Goal: Task Accomplishment & Management: Use online tool/utility

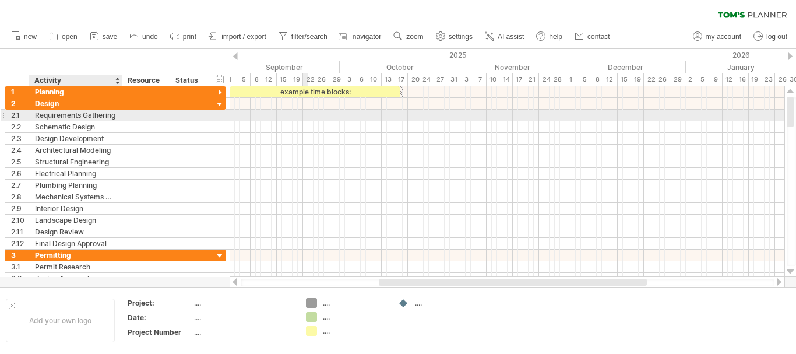
click at [73, 115] on div "Requirements Gathering" at bounding box center [75, 115] width 81 height 11
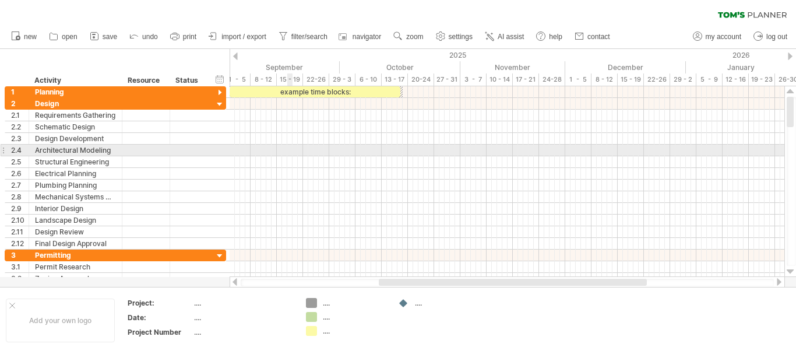
click at [288, 153] on div at bounding box center [507, 151] width 555 height 12
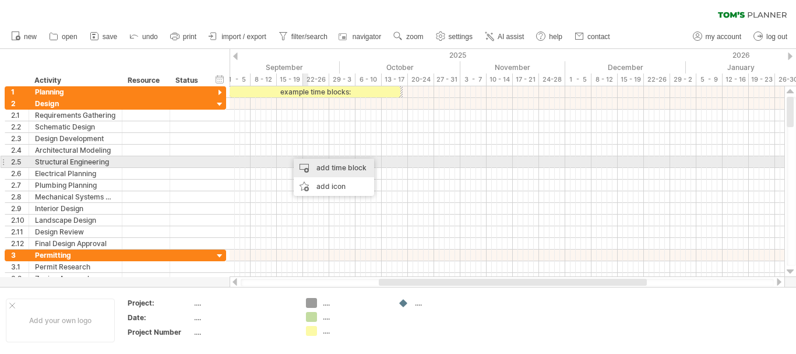
click at [330, 165] on div "add time block" at bounding box center [334, 168] width 80 height 19
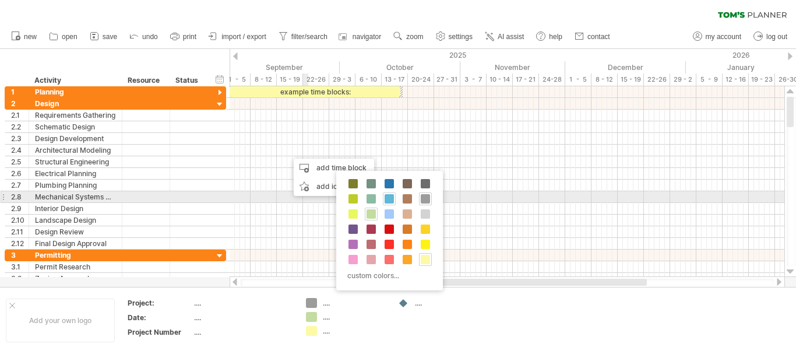
click at [387, 193] on div at bounding box center [389, 198] width 13 height 13
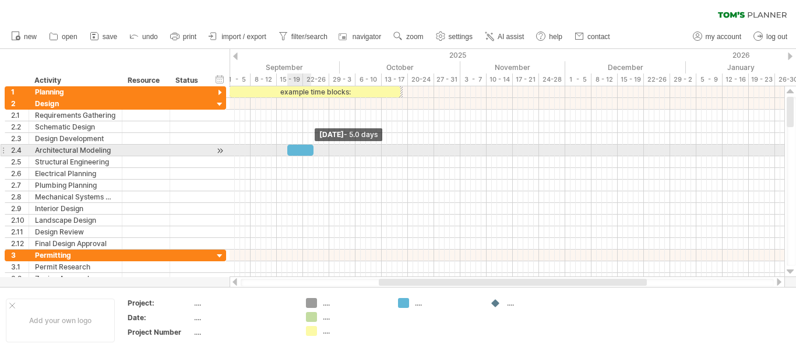
drag, startPoint x: 294, startPoint y: 150, endPoint x: 314, endPoint y: 147, distance: 20.0
click at [314, 147] on span at bounding box center [313, 150] width 5 height 11
click at [308, 151] on div at bounding box center [300, 150] width 26 height 11
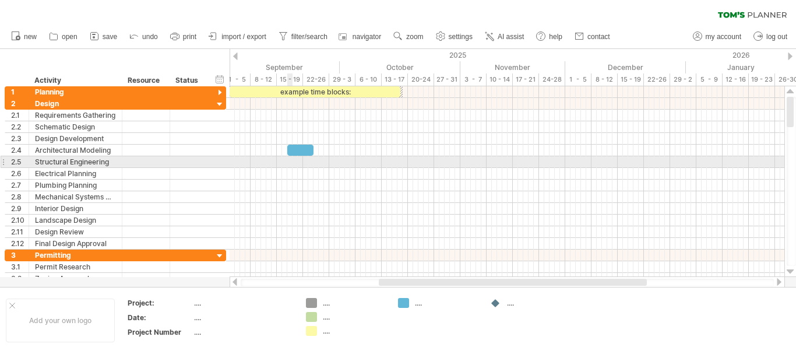
click at [288, 162] on div at bounding box center [507, 162] width 555 height 12
click at [294, 160] on div at bounding box center [507, 162] width 555 height 12
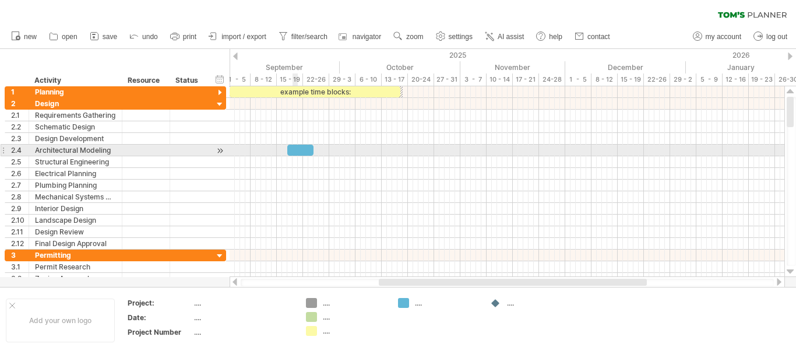
click at [297, 154] on div at bounding box center [300, 150] width 26 height 11
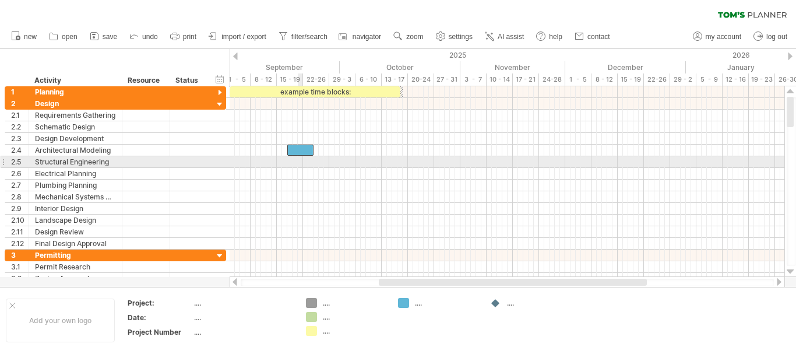
click at [298, 163] on div at bounding box center [507, 162] width 555 height 12
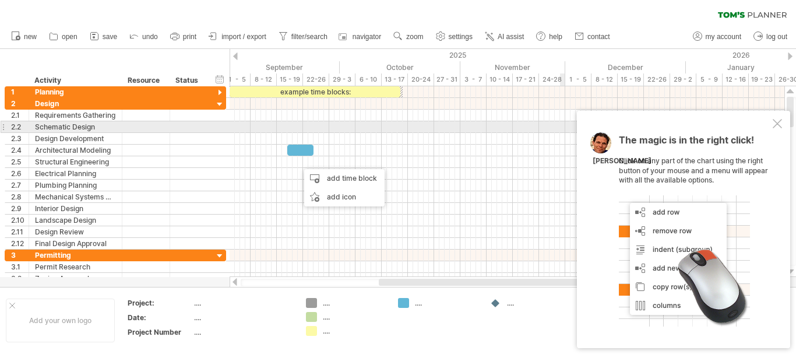
click at [773, 126] on div at bounding box center [777, 123] width 9 height 9
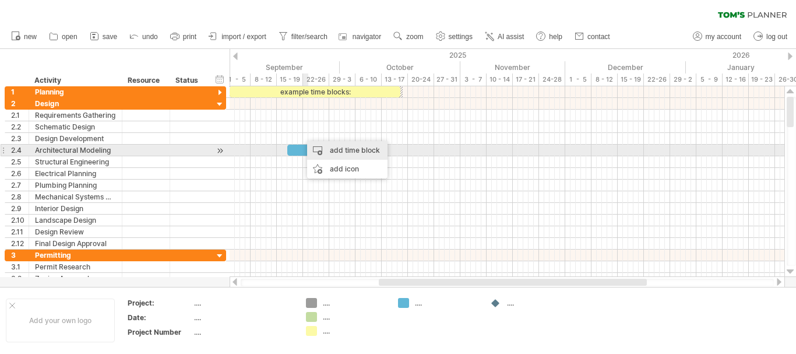
click at [346, 153] on div "add time block" at bounding box center [347, 150] width 80 height 19
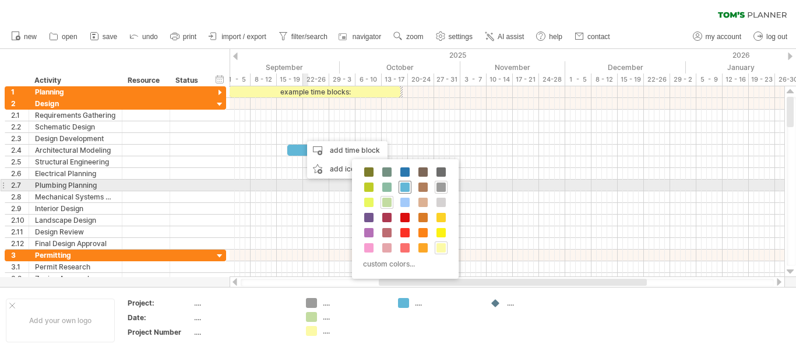
click at [407, 188] on span at bounding box center [404, 186] width 9 height 9
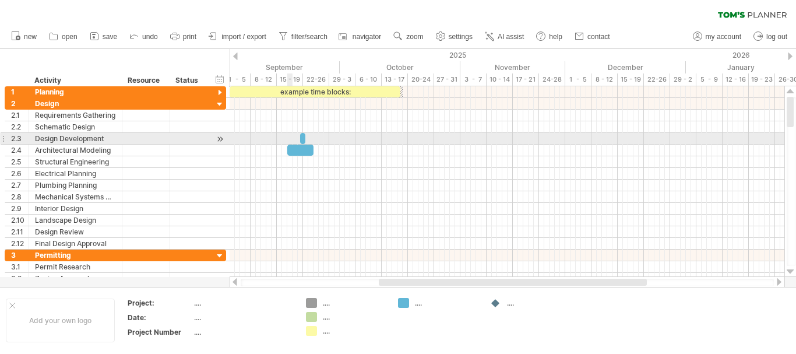
click at [288, 136] on div at bounding box center [507, 139] width 555 height 12
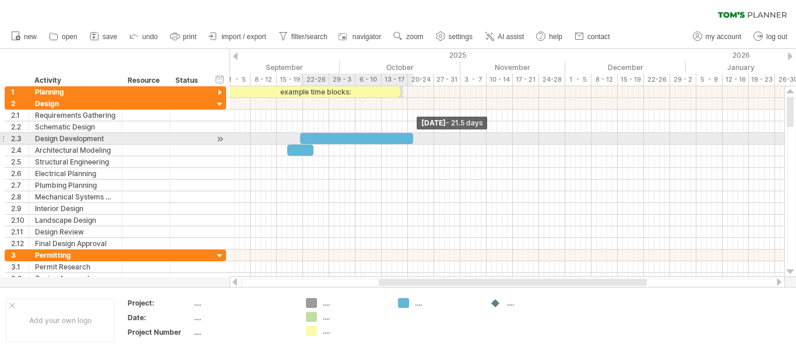
drag, startPoint x: 305, startPoint y: 137, endPoint x: 413, endPoint y: 139, distance: 107.8
click at [413, 139] on span at bounding box center [413, 138] width 5 height 11
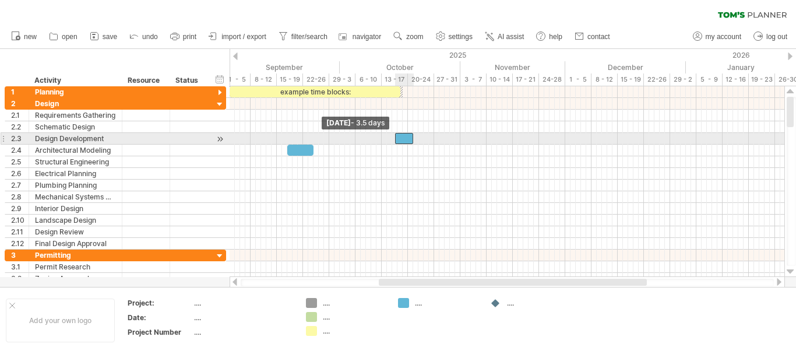
drag, startPoint x: 301, startPoint y: 136, endPoint x: 395, endPoint y: 136, distance: 94.4
click at [395, 136] on span at bounding box center [395, 138] width 5 height 11
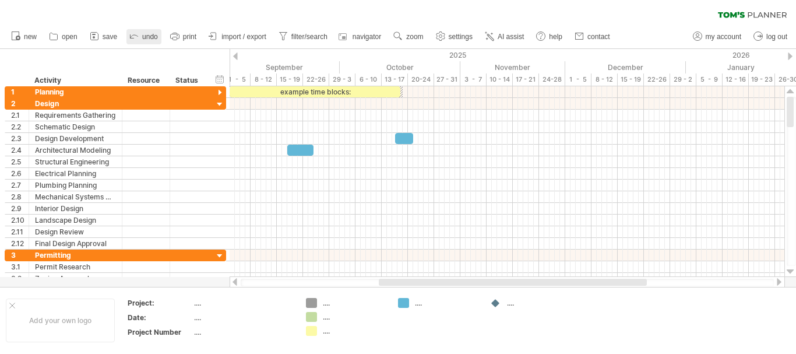
click at [145, 40] on span "undo" at bounding box center [150, 37] width 16 height 8
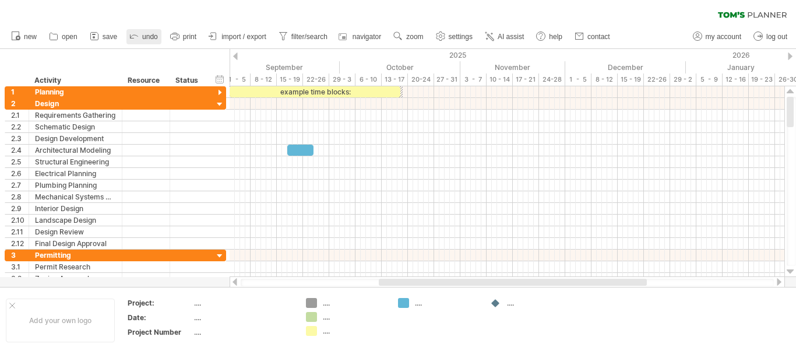
click at [145, 40] on span "undo" at bounding box center [150, 37] width 16 height 8
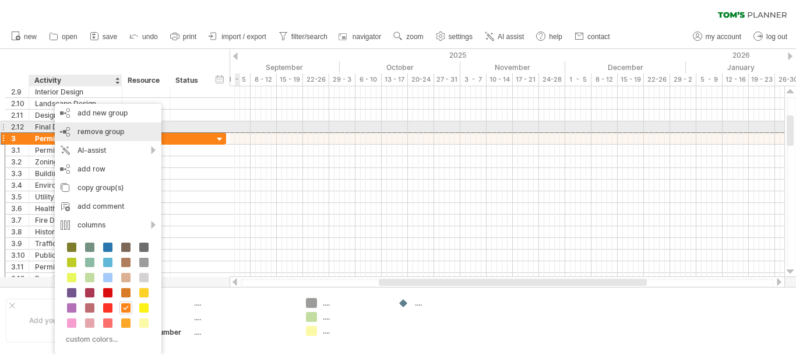
click at [98, 128] on span "remove group" at bounding box center [101, 131] width 47 height 9
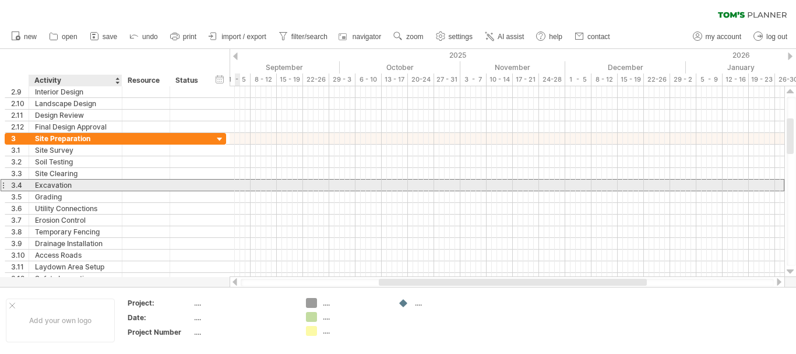
click at [59, 186] on div "Excavation" at bounding box center [75, 184] width 81 height 11
click at [291, 184] on div at bounding box center [507, 185] width 555 height 12
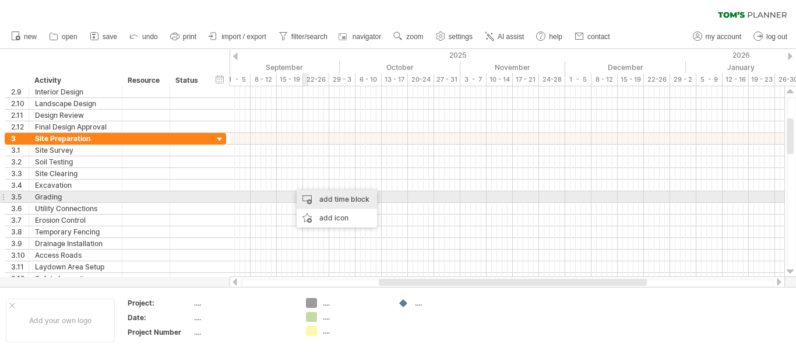
click at [322, 198] on div "add time block" at bounding box center [337, 199] width 80 height 19
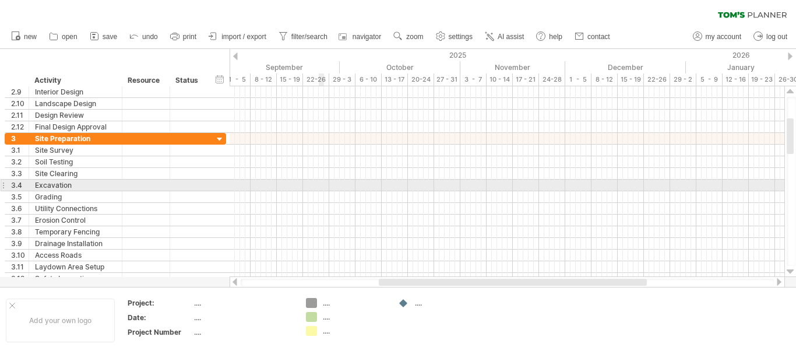
click at [319, 184] on div at bounding box center [507, 185] width 555 height 12
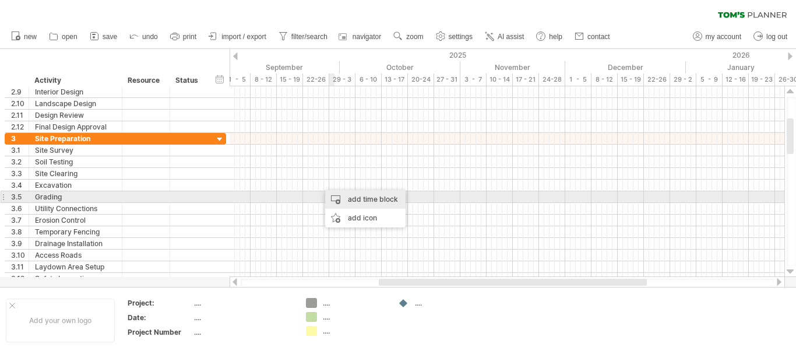
click at [382, 200] on div "add time block" at bounding box center [365, 199] width 80 height 19
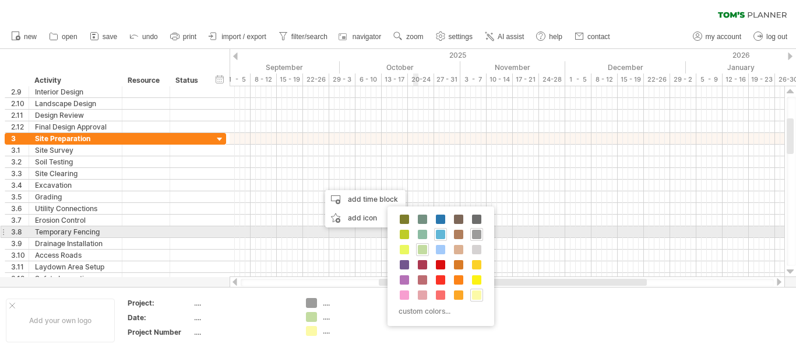
click at [443, 234] on span at bounding box center [440, 234] width 9 height 9
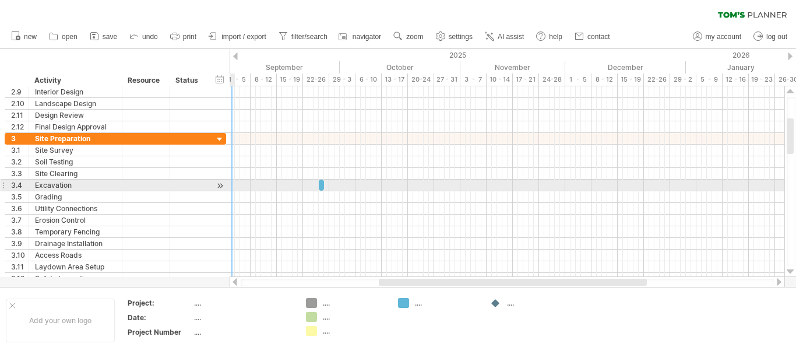
click at [218, 186] on div at bounding box center [219, 185] width 11 height 12
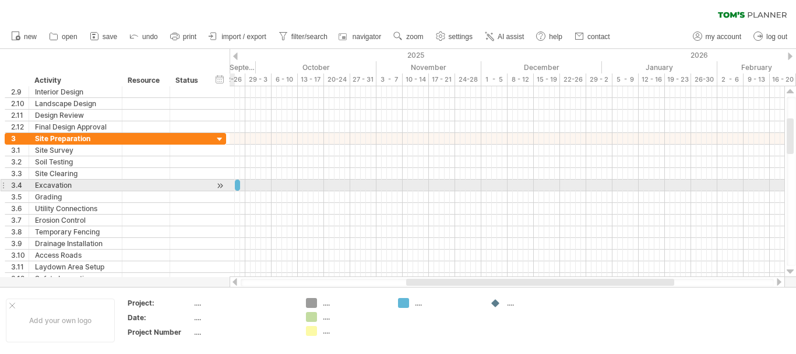
click at [218, 186] on div at bounding box center [219, 185] width 11 height 12
drag, startPoint x: 238, startPoint y: 185, endPoint x: 276, endPoint y: 185, distance: 37.9
click at [276, 185] on span at bounding box center [276, 184] width 5 height 11
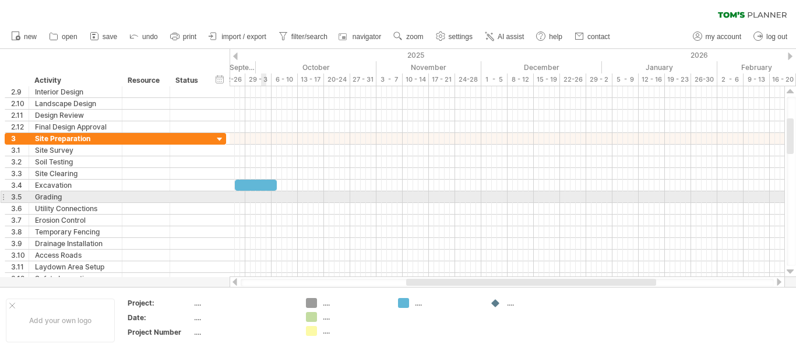
click at [266, 199] on div at bounding box center [507, 197] width 555 height 12
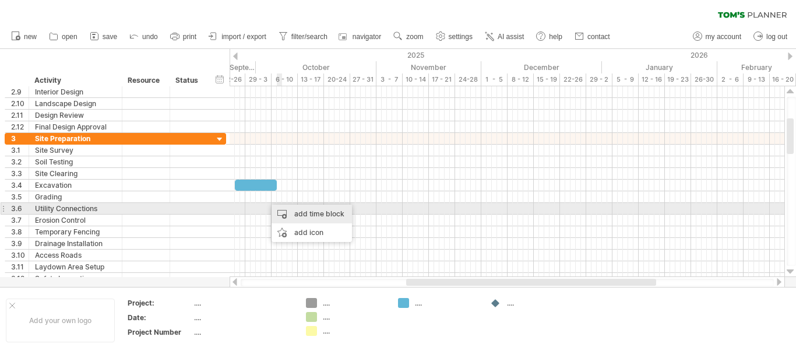
click at [294, 214] on div "add time block" at bounding box center [312, 214] width 80 height 19
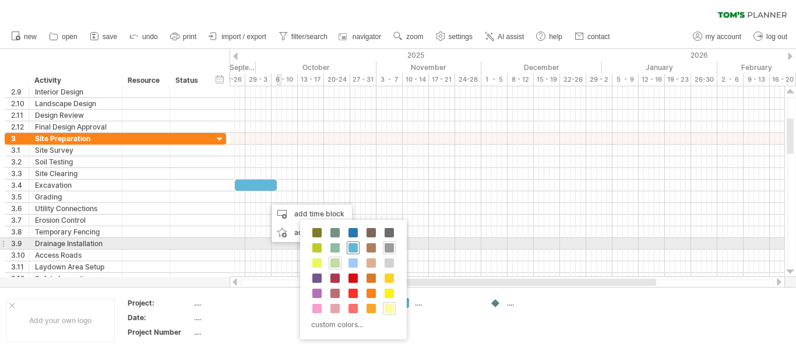
click at [353, 244] on span at bounding box center [352, 247] width 9 height 9
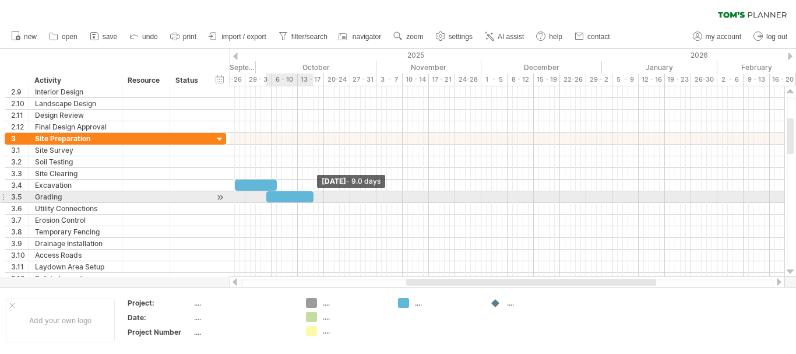
drag, startPoint x: 272, startPoint y: 198, endPoint x: 316, endPoint y: 196, distance: 44.3
click at [316, 196] on span at bounding box center [313, 196] width 5 height 11
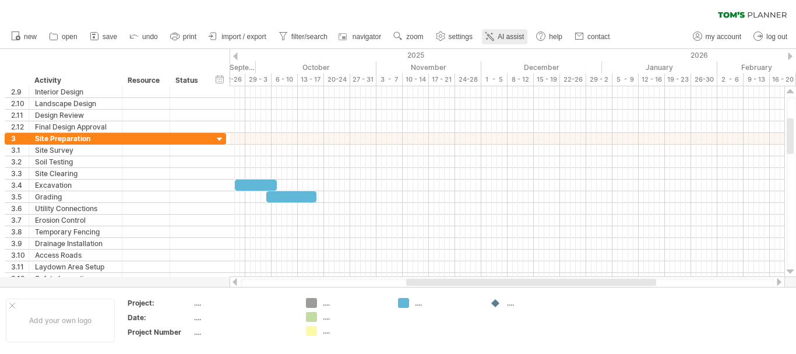
click at [503, 36] on span "AI assist" at bounding box center [511, 37] width 26 height 8
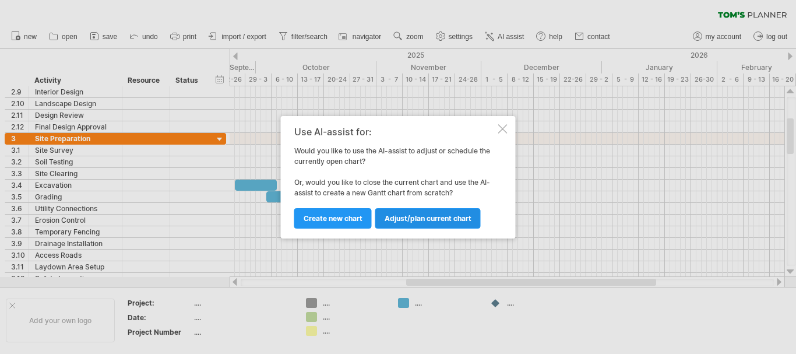
click at [443, 218] on span "Adjust/plan current chart" at bounding box center [428, 218] width 87 height 9
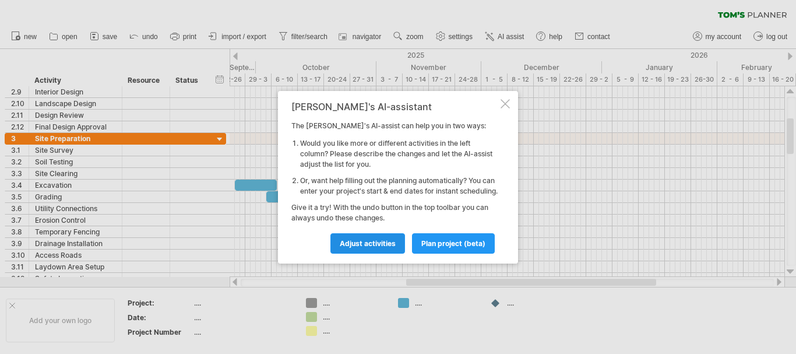
click at [366, 248] on span "Adjust activities" at bounding box center [368, 243] width 56 height 9
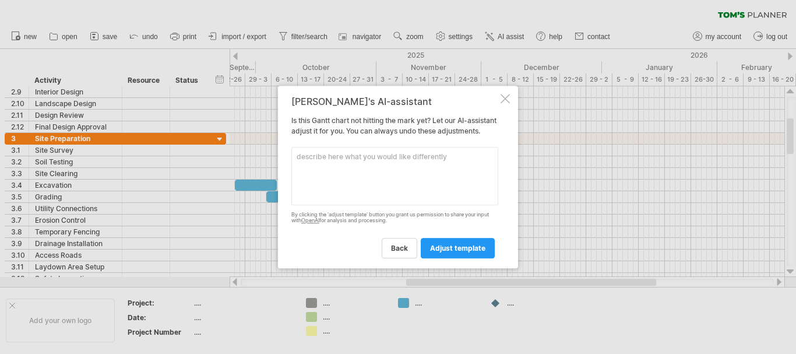
click at [355, 162] on textarea at bounding box center [394, 176] width 207 height 58
click at [353, 173] on textarea "can i connect the timeframes so if one is adjusted it will affect the followin …" at bounding box center [394, 176] width 207 height 58
click at [356, 172] on textarea "can i connect the timeframes so if one is adjusted it will affect the followin …" at bounding box center [394, 176] width 207 height 58
click at [392, 171] on textarea "can i connect the timeframes so if one is adjusted it will affect the following…" at bounding box center [394, 176] width 207 height 58
click at [380, 172] on textarea "can i connect the timeframes so if one is adjusted it will affect the following…" at bounding box center [394, 176] width 207 height 58
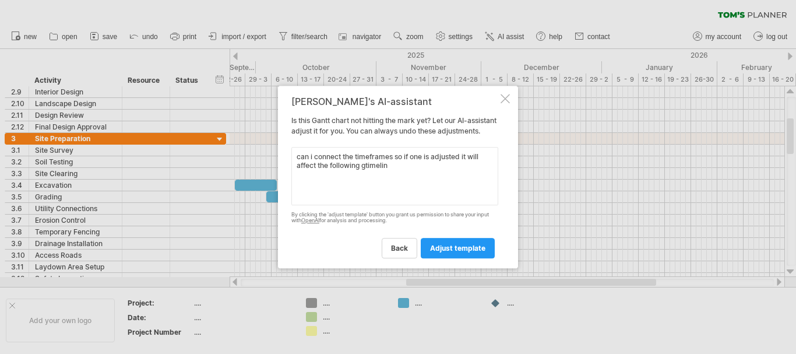
click at [381, 172] on textarea "can i connect the timeframes so if one is adjusted it will affect the following…" at bounding box center [394, 176] width 207 height 58
click at [367, 174] on textarea "can i connect the timeframes so if one is adjusted it will affect the following…" at bounding box center [394, 176] width 207 height 58
click at [394, 177] on textarea "can i connect the timeframes so if one is adjusted it will affect the following…" at bounding box center [394, 176] width 207 height 58
click at [394, 170] on textarea "can i connect the timeframes so if one is adjusted it will affect the following…" at bounding box center [394, 176] width 207 height 58
type textarea "can i connect the timeframes so if one is adjusted it will affect the following…"
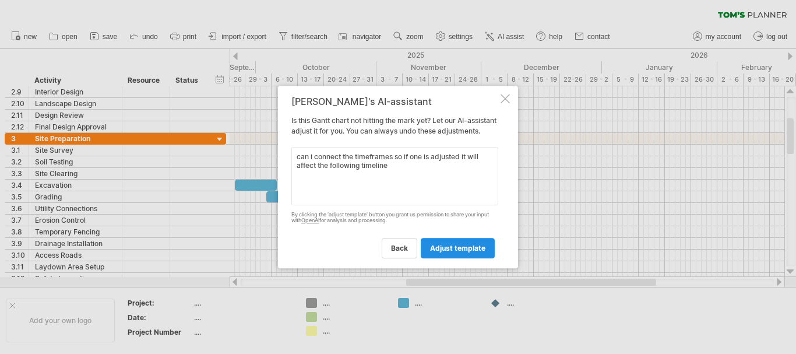
click at [464, 252] on span "adjust template" at bounding box center [457, 248] width 55 height 9
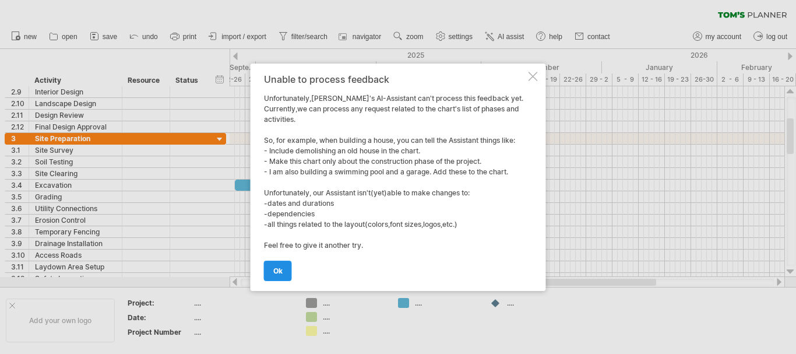
click at [281, 272] on span "ok" at bounding box center [277, 270] width 9 height 9
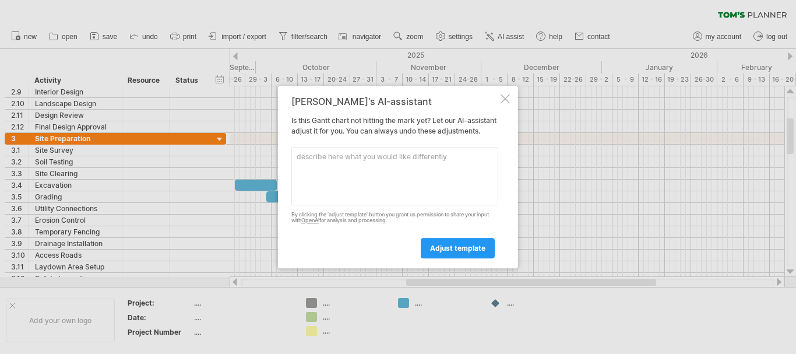
click at [350, 163] on textarea at bounding box center [394, 176] width 207 height 58
type textarea "can you move the entire timeline one day into the future"
click at [463, 252] on span "adjust template" at bounding box center [457, 248] width 55 height 9
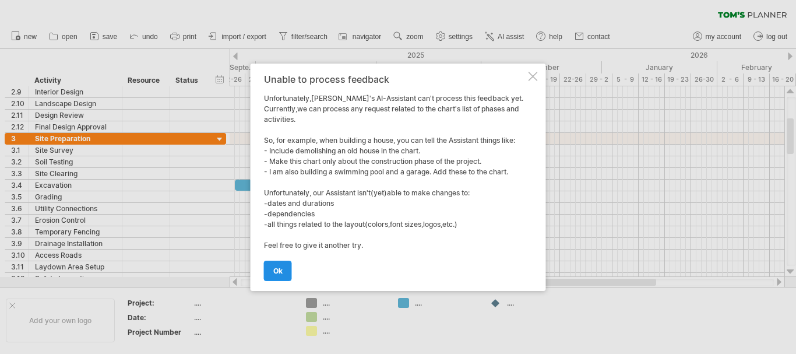
click at [272, 272] on link "ok" at bounding box center [278, 270] width 28 height 20
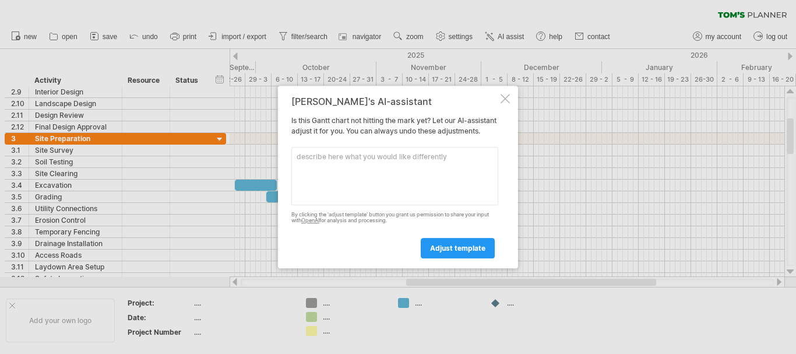
click at [507, 94] on div at bounding box center [505, 98] width 9 height 9
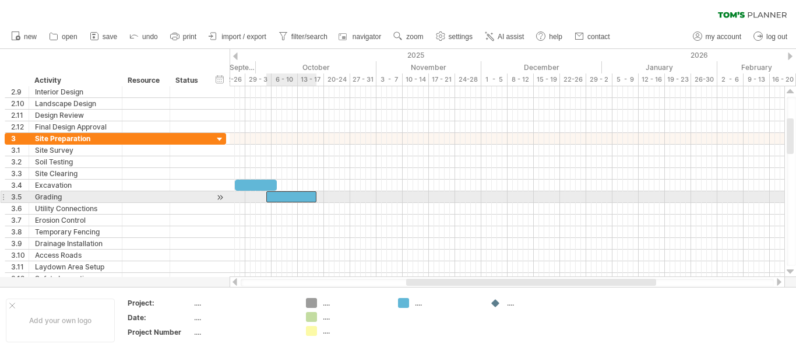
click at [283, 200] on div at bounding box center [291, 196] width 50 height 11
click at [286, 197] on div at bounding box center [291, 196] width 50 height 11
click at [274, 199] on div at bounding box center [294, 196] width 50 height 11
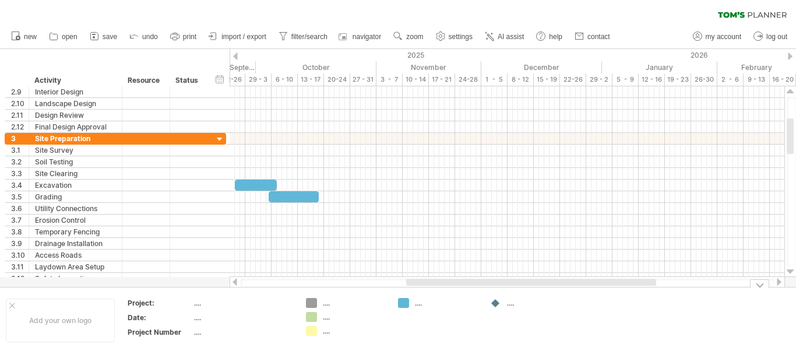
click at [498, 301] on div at bounding box center [496, 303] width 12 height 11
click at [495, 303] on div "Trying to reach [DOMAIN_NAME] Connected again... 0% clear filter new 1" at bounding box center [398, 177] width 796 height 354
click at [510, 304] on div "...." at bounding box center [539, 303] width 64 height 10
click at [496, 302] on div at bounding box center [496, 303] width 12 height 11
click at [403, 301] on div "Trying to reach [DOMAIN_NAME] Connected again... 0% clear filter new 1" at bounding box center [398, 177] width 796 height 354
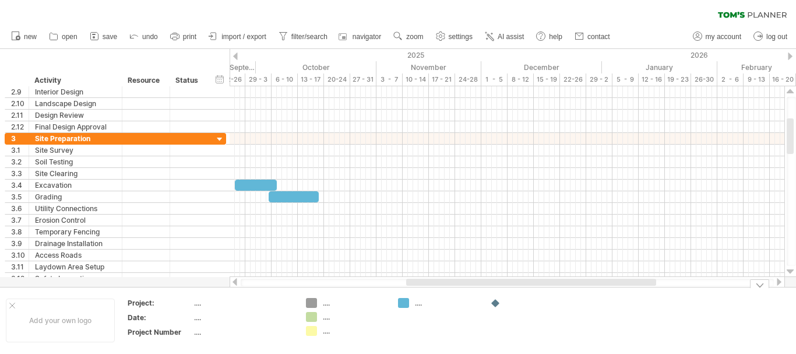
click at [419, 304] on div "...." at bounding box center [447, 303] width 64 height 10
type input "*"
click at [459, 36] on span "settings" at bounding box center [461, 37] width 24 height 8
select select "*"
select select "**"
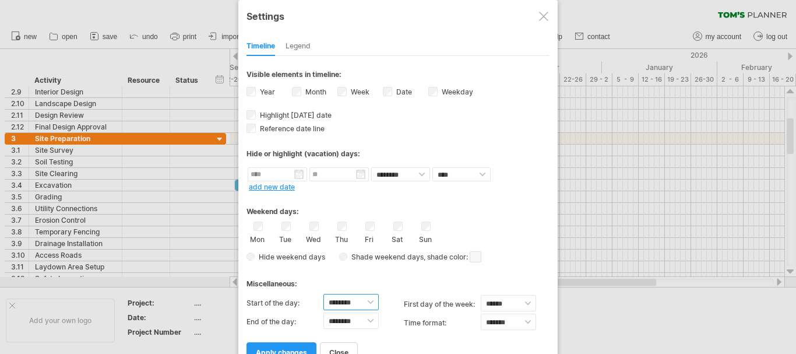
click at [368, 302] on select "******** ******** ******** ******** ******** ******** ******** ******** *******…" at bounding box center [350, 302] width 55 height 16
select select "*"
click at [323, 294] on select "******** ******** ******** ******** ******** ******** ******** ******** *******…" at bounding box center [350, 302] width 55 height 16
click at [369, 322] on select "******** ******** ******** ******** ******** ******** ******** ******** *******…" at bounding box center [350, 320] width 55 height 16
select select "**"
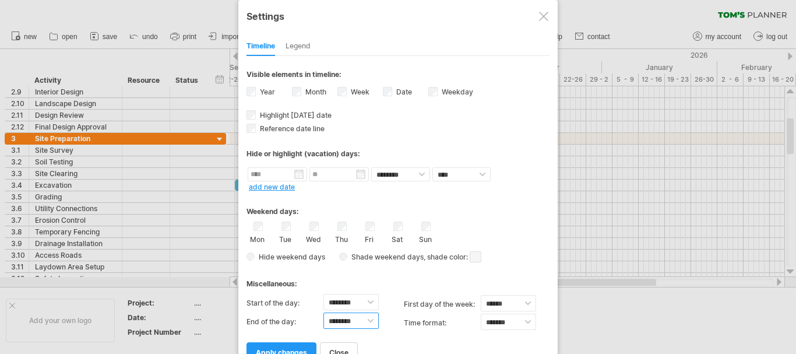
click at [323, 312] on select "******** ******** ******** ******** ******** ******** ******** ******** *******…" at bounding box center [350, 320] width 55 height 16
click at [345, 325] on select "******** ******** ******** ******** ******** ******** ******** ******** *******…" at bounding box center [350, 320] width 55 height 16
click at [297, 344] on link "apply changes" at bounding box center [282, 352] width 70 height 20
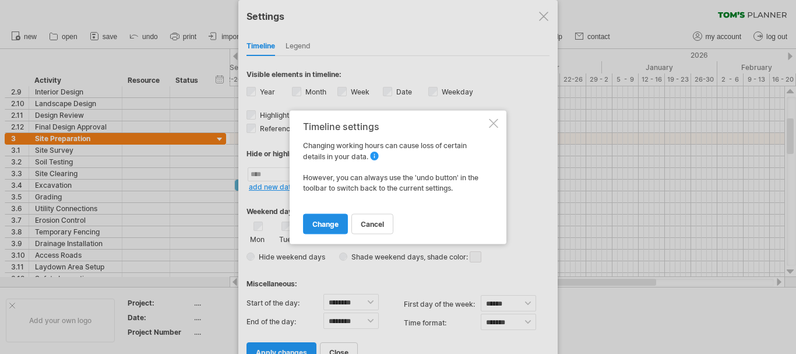
click at [329, 223] on span "change" at bounding box center [325, 223] width 26 height 9
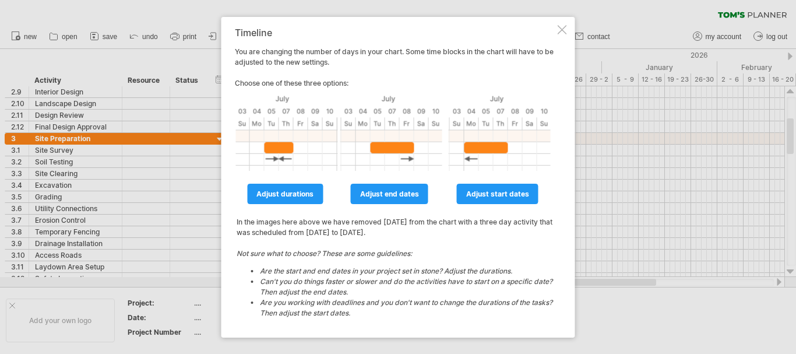
click at [561, 31] on div at bounding box center [562, 29] width 9 height 9
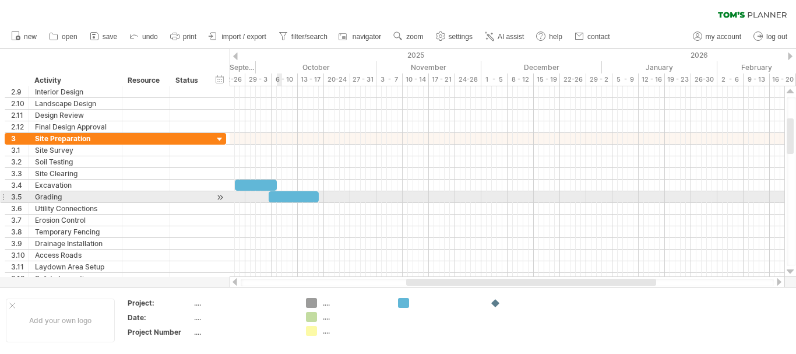
click at [279, 198] on div at bounding box center [294, 196] width 50 height 11
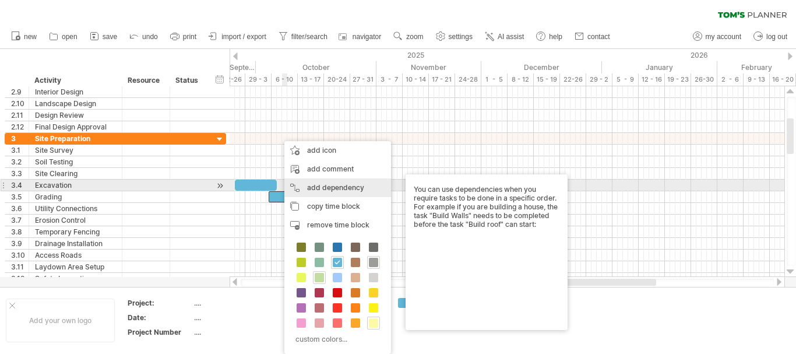
click at [326, 187] on div "add dependency You can use dependencies when you require tasks to be done in a …" at bounding box center [337, 187] width 107 height 19
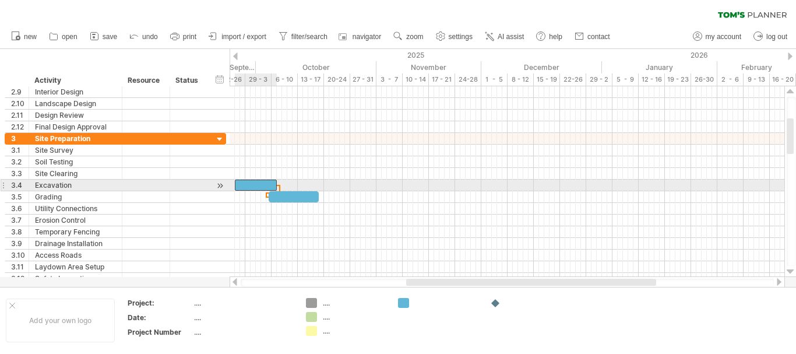
click at [254, 184] on div at bounding box center [256, 184] width 42 height 11
drag, startPoint x: 254, startPoint y: 184, endPoint x: 272, endPoint y: 184, distance: 17.5
click at [272, 184] on div at bounding box center [274, 184] width 42 height 11
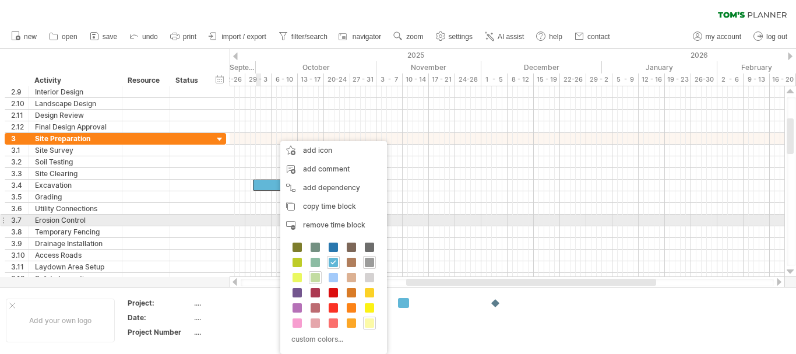
click at [256, 219] on div at bounding box center [507, 220] width 555 height 12
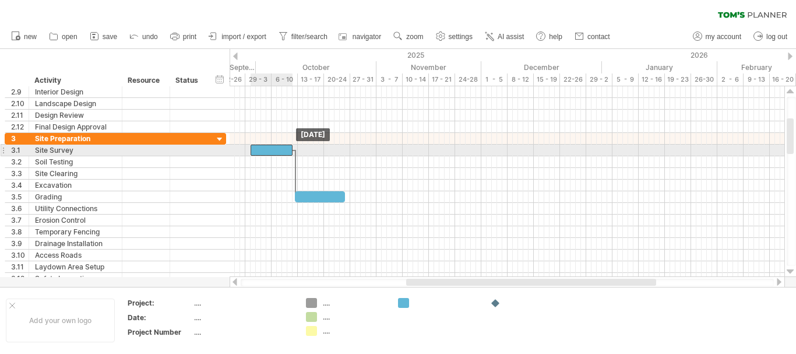
drag, startPoint x: 277, startPoint y: 182, endPoint x: 275, endPoint y: 150, distance: 32.7
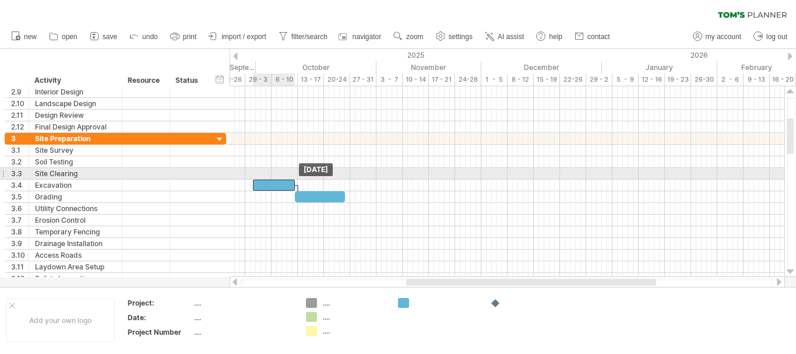
drag, startPoint x: 275, startPoint y: 150, endPoint x: 277, endPoint y: 179, distance: 29.2
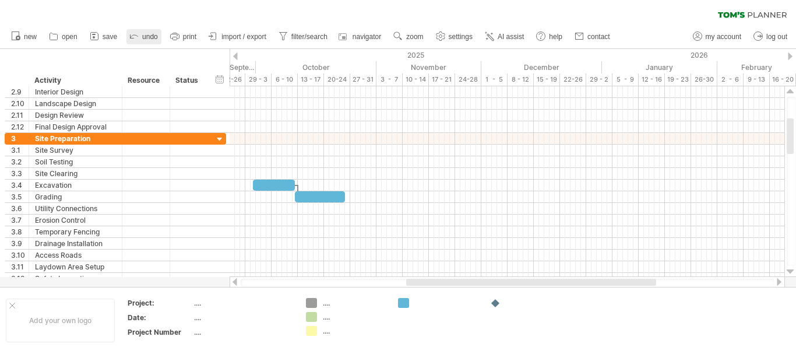
click at [140, 36] on icon at bounding box center [134, 36] width 12 height 12
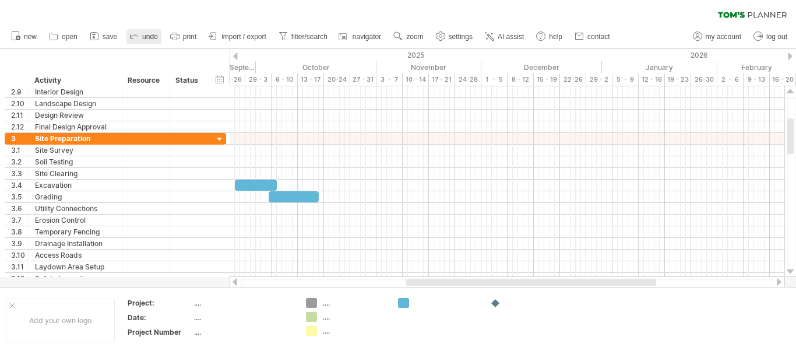
click at [140, 36] on icon at bounding box center [134, 36] width 12 height 12
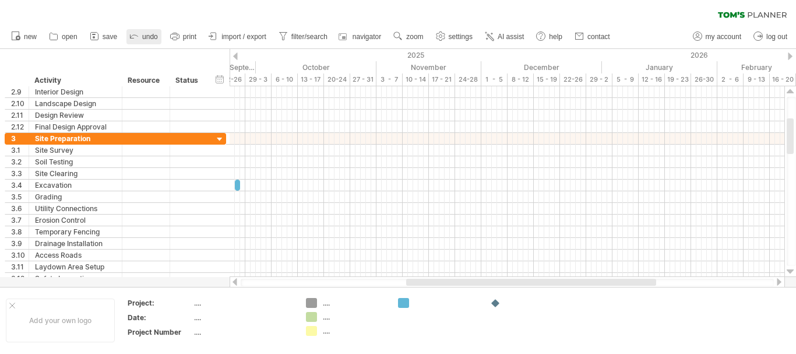
click at [140, 36] on icon at bounding box center [134, 36] width 12 height 12
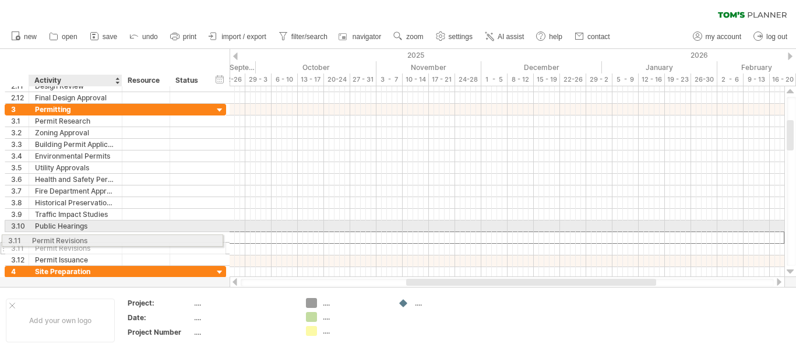
drag, startPoint x: 78, startPoint y: 238, endPoint x: 71, endPoint y: 238, distance: 6.4
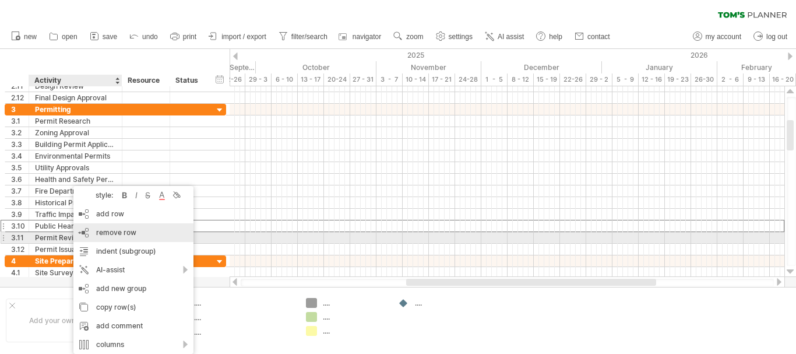
click at [96, 234] on span "remove row" at bounding box center [116, 232] width 40 height 9
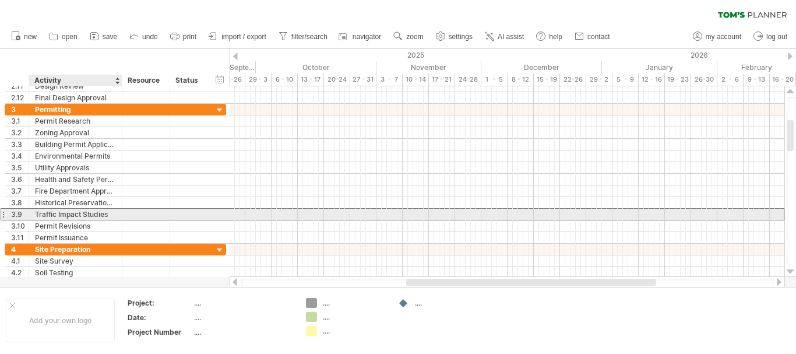
click at [90, 213] on div "Traffic Impact Studies" at bounding box center [75, 214] width 81 height 11
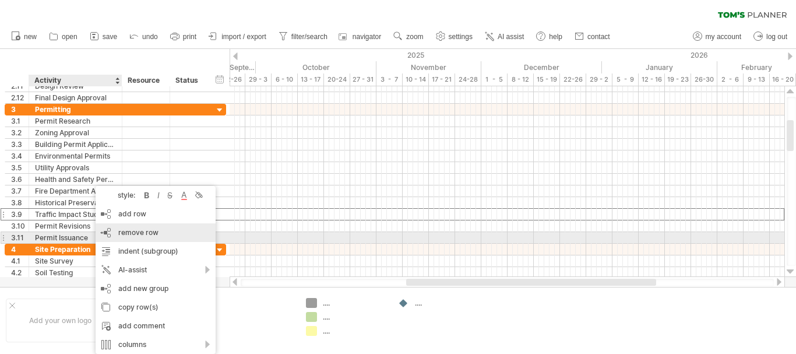
click at [142, 235] on span "remove row" at bounding box center [138, 232] width 40 height 9
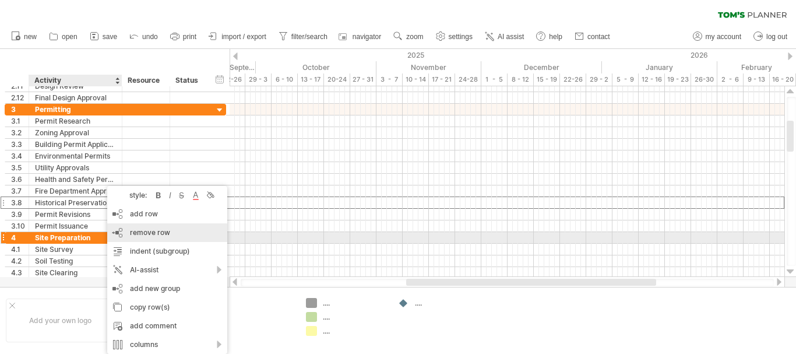
click at [143, 235] on span "remove row" at bounding box center [150, 232] width 40 height 9
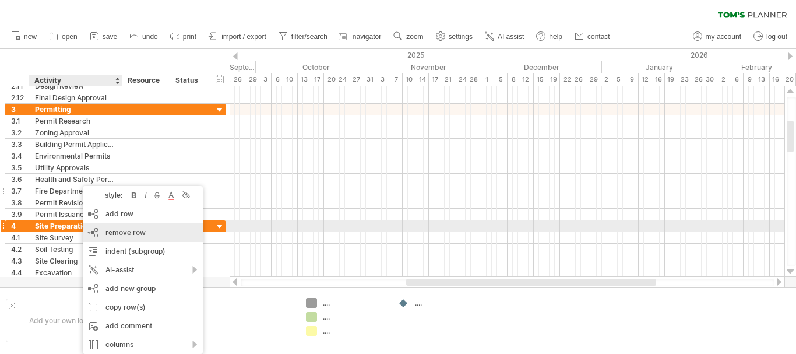
click at [118, 231] on span "remove row" at bounding box center [125, 232] width 40 height 9
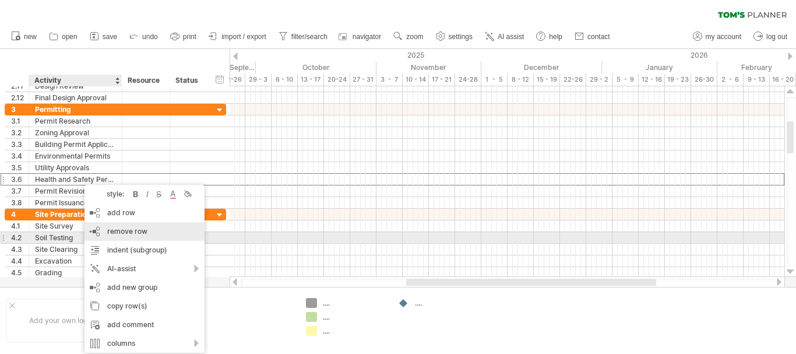
click at [133, 233] on span "remove row" at bounding box center [127, 231] width 40 height 9
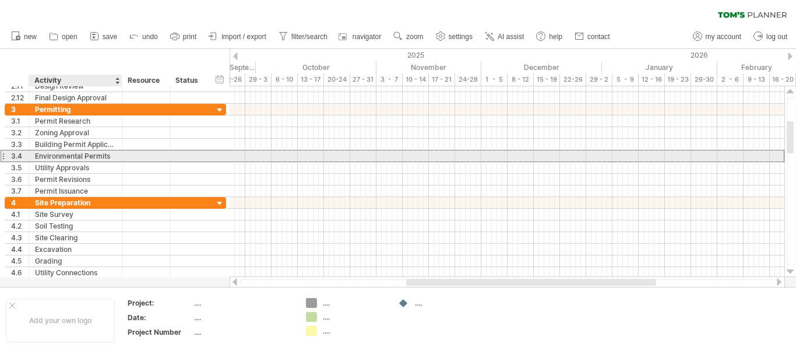
click at [66, 155] on div "Environmental Permits" at bounding box center [75, 155] width 81 height 11
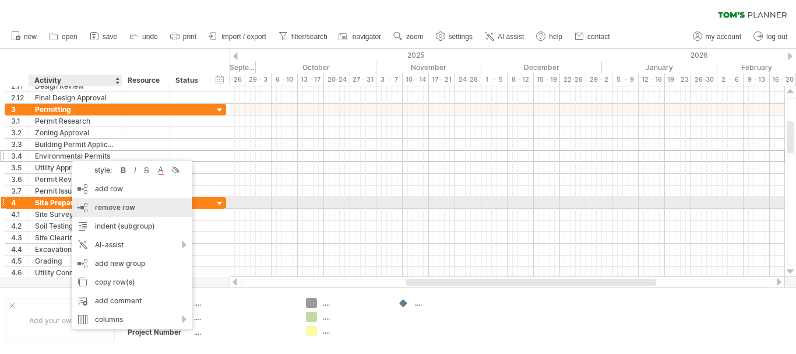
click at [104, 205] on span "remove row" at bounding box center [115, 207] width 40 height 9
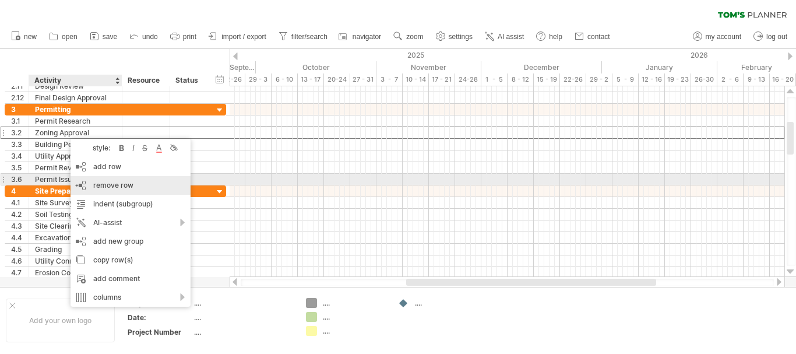
click at [103, 184] on span "remove row" at bounding box center [113, 185] width 40 height 9
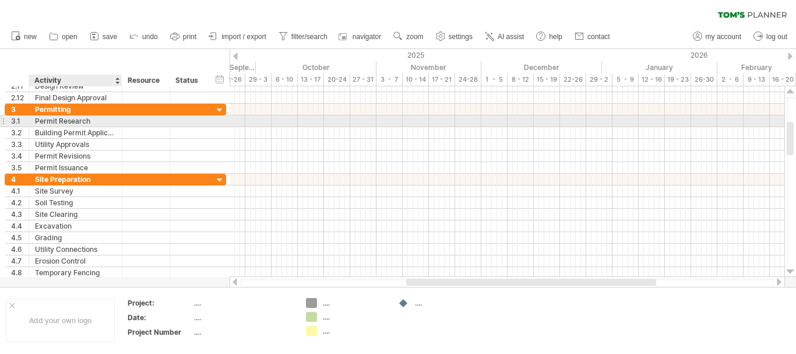
click at [75, 124] on div "Permit Research" at bounding box center [75, 120] width 81 height 11
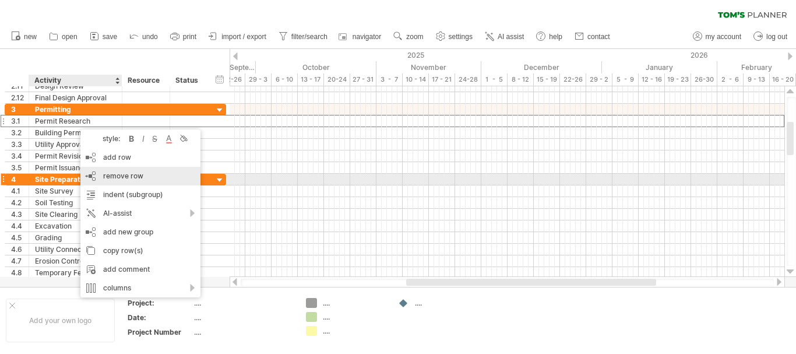
click at [115, 175] on span "remove row" at bounding box center [123, 175] width 40 height 9
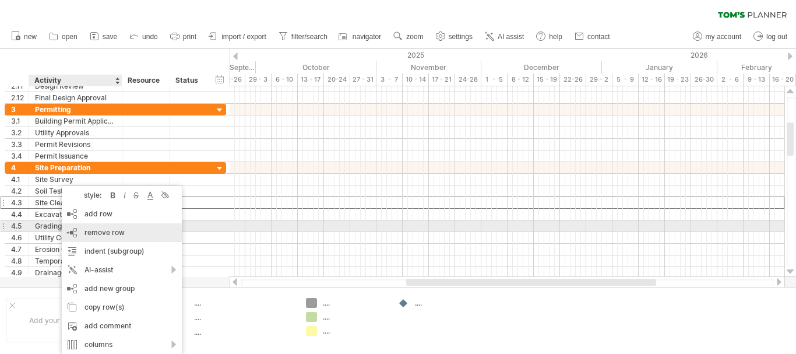
click at [102, 231] on span "remove row" at bounding box center [105, 232] width 40 height 9
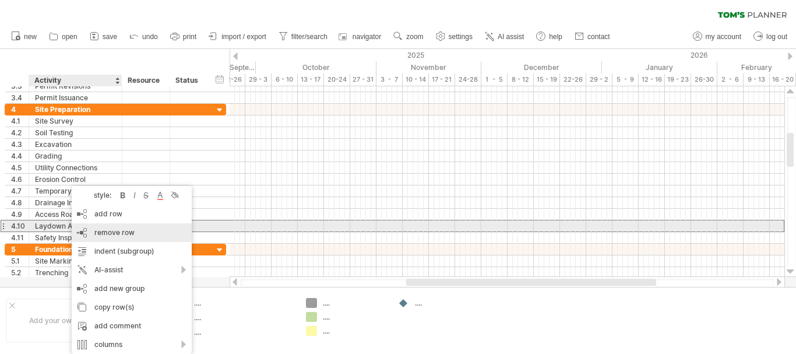
click at [109, 230] on span "remove row" at bounding box center [114, 232] width 40 height 9
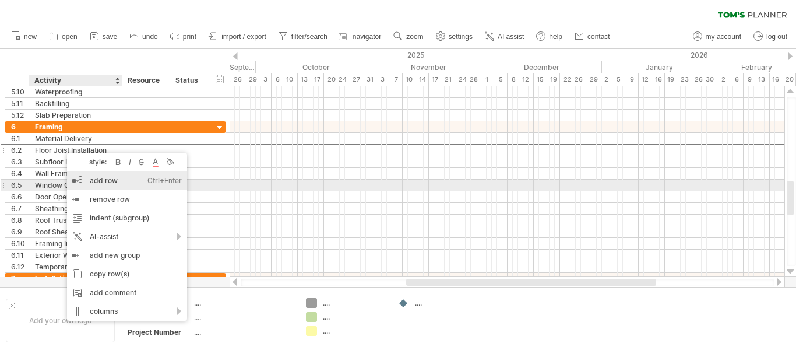
click at [105, 181] on div "add row Ctrl+Enter Cmd+Enter" at bounding box center [127, 180] width 120 height 19
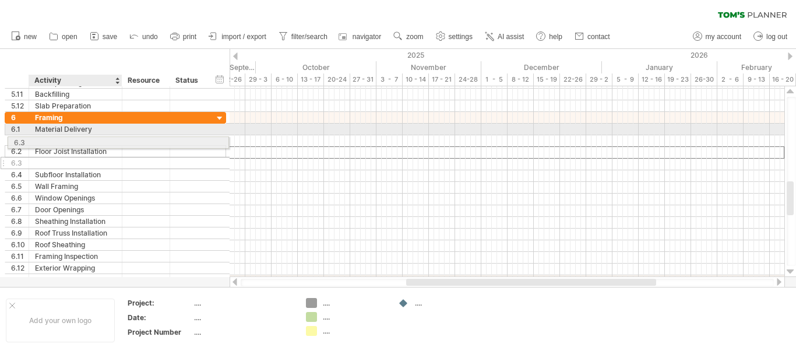
drag, startPoint x: 65, startPoint y: 154, endPoint x: 63, endPoint y: 140, distance: 13.5
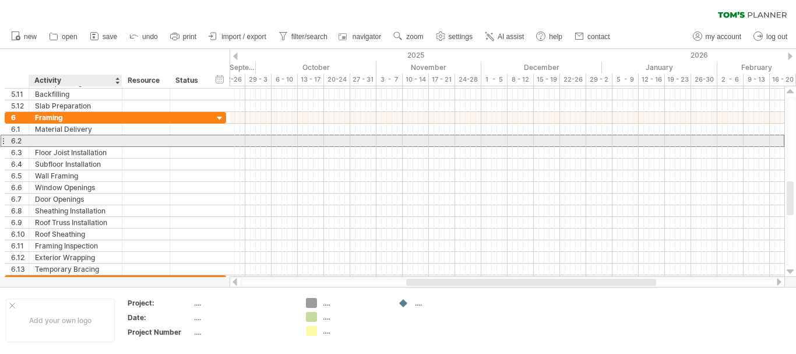
click at [63, 140] on div at bounding box center [75, 140] width 81 height 11
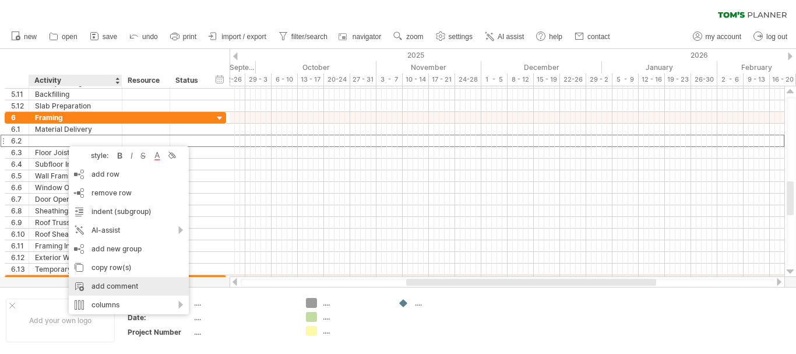
click at [110, 286] on div "add comment" at bounding box center [129, 286] width 120 height 19
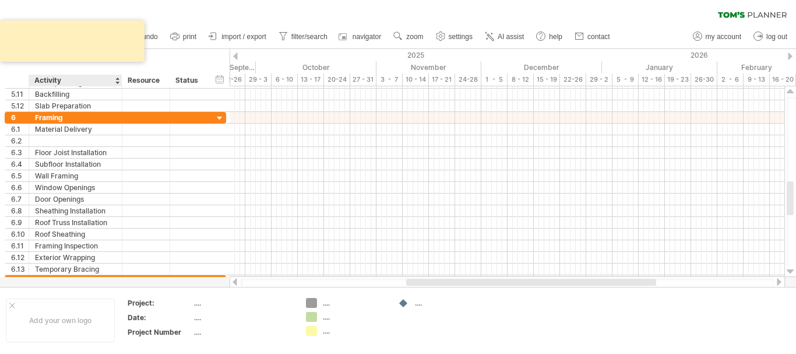
click at [59, 142] on div at bounding box center [75, 140] width 81 height 11
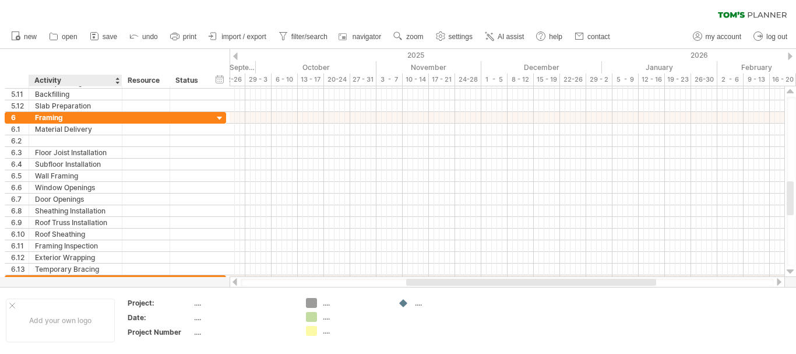
click at [59, 142] on input "text" at bounding box center [75, 140] width 81 height 11
type input "*"
type input "**********"
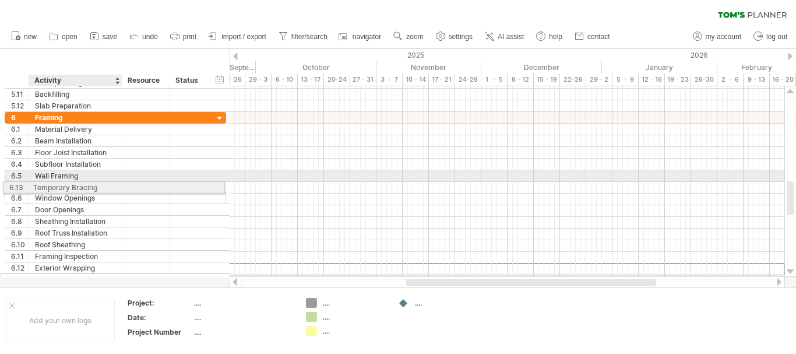
drag, startPoint x: 69, startPoint y: 272, endPoint x: 64, endPoint y: 185, distance: 86.4
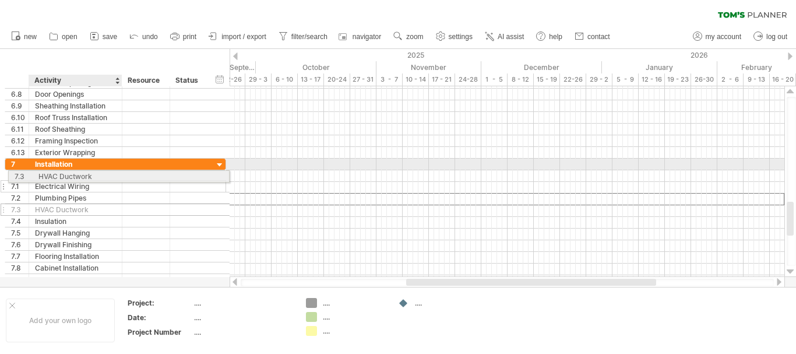
drag, startPoint x: 76, startPoint y: 198, endPoint x: 76, endPoint y: 174, distance: 23.9
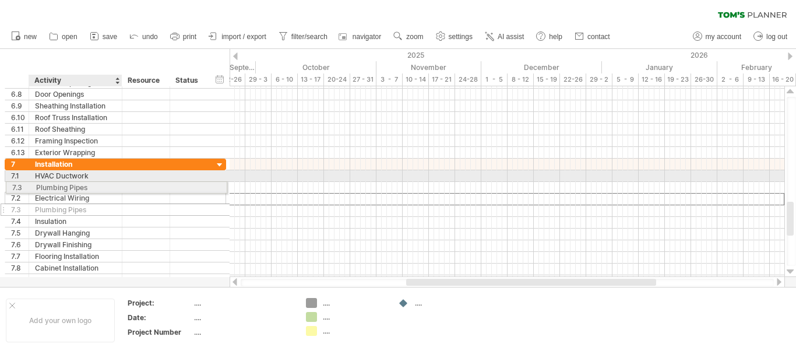
drag, startPoint x: 67, startPoint y: 199, endPoint x: 65, endPoint y: 185, distance: 14.1
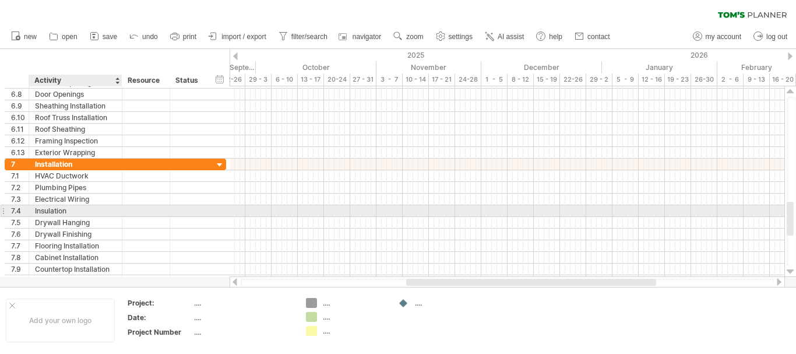
click at [66, 211] on div "Insulation" at bounding box center [75, 210] width 81 height 11
type input "**********"
click at [72, 210] on input "**********" at bounding box center [75, 210] width 81 height 11
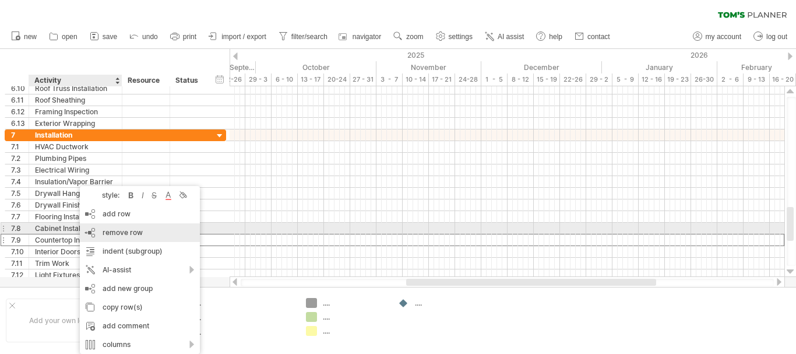
click at [120, 231] on span "remove row" at bounding box center [123, 232] width 40 height 9
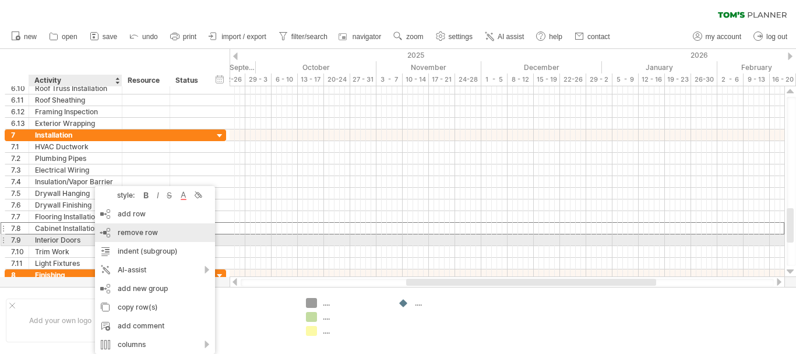
click at [124, 237] on div "remove row remove selected rows" at bounding box center [155, 232] width 120 height 19
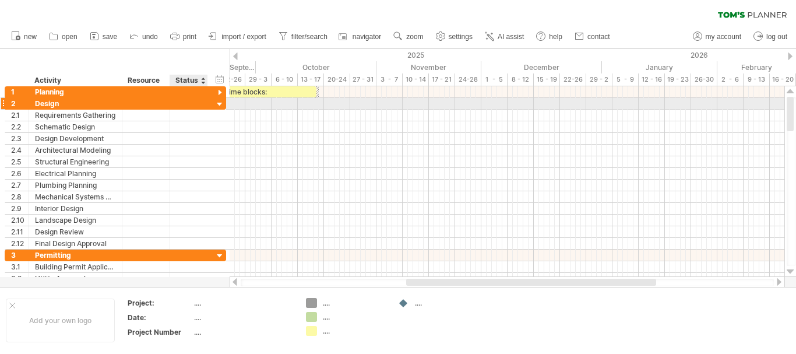
click at [218, 104] on div at bounding box center [219, 104] width 11 height 11
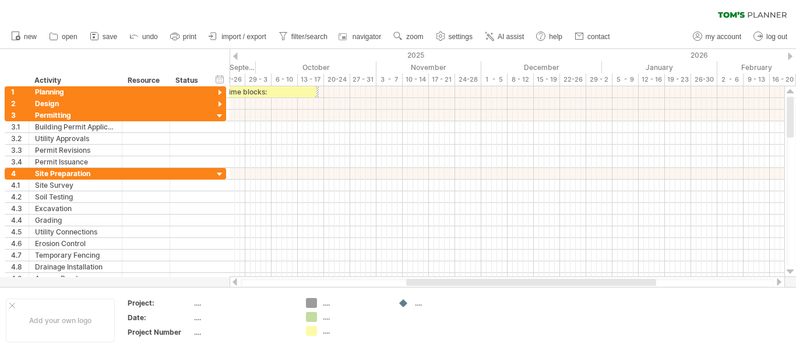
click at [237, 57] on div at bounding box center [235, 56] width 5 height 8
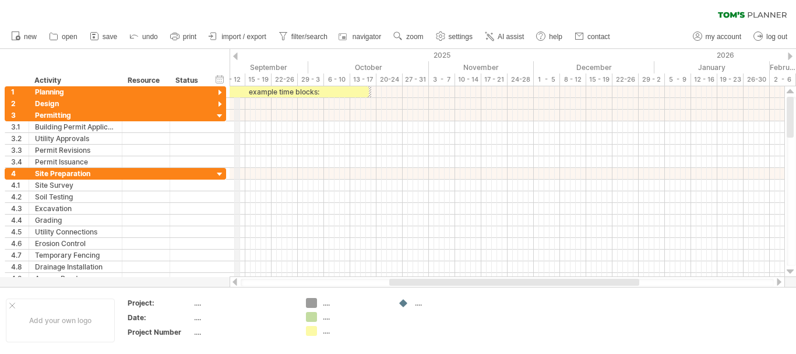
click at [239, 58] on div "2025" at bounding box center [28, 55] width 1254 height 12
click at [236, 57] on div at bounding box center [235, 56] width 5 height 8
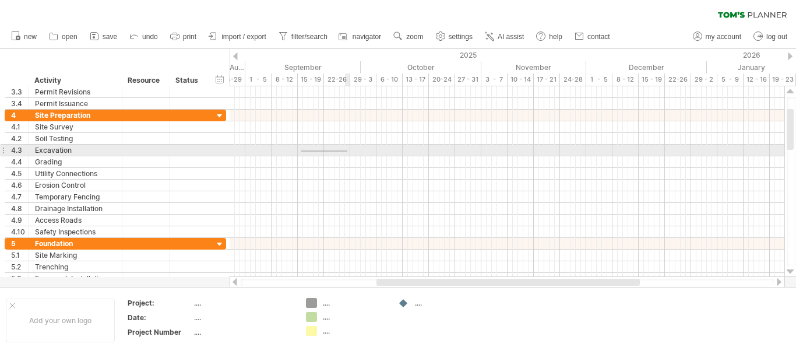
drag, startPoint x: 301, startPoint y: 152, endPoint x: 347, endPoint y: 150, distance: 46.1
click at [347, 150] on div at bounding box center [507, 151] width 555 height 12
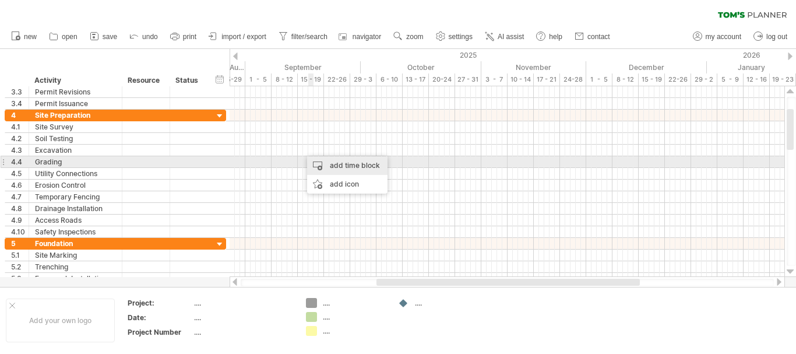
click at [337, 166] on div "add time block" at bounding box center [347, 165] width 80 height 19
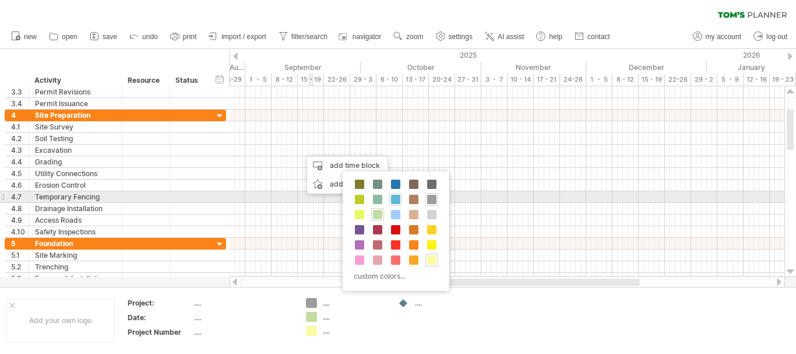
click at [393, 198] on span at bounding box center [395, 199] width 9 height 9
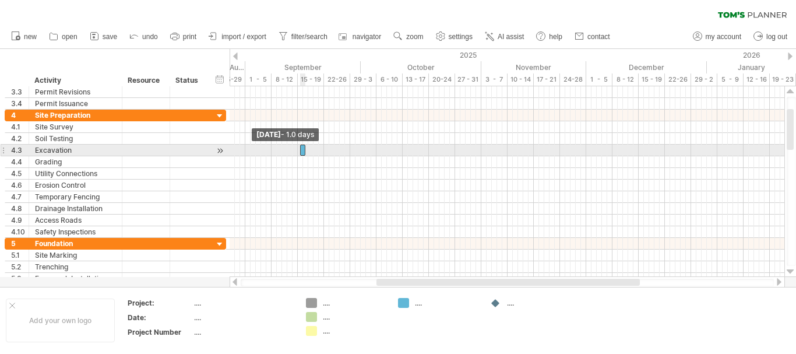
click at [301, 151] on span at bounding box center [300, 150] width 5 height 11
click at [299, 150] on span at bounding box center [300, 150] width 5 height 11
click at [300, 150] on span at bounding box center [300, 150] width 5 height 11
click at [308, 150] on span at bounding box center [306, 150] width 5 height 11
click at [304, 152] on span at bounding box center [306, 150] width 5 height 11
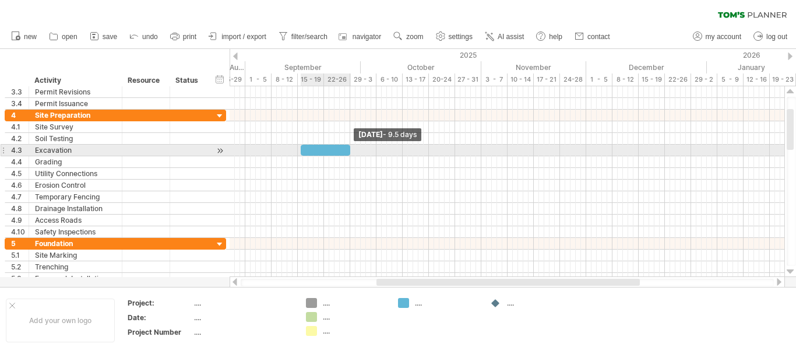
drag, startPoint x: 304, startPoint y: 152, endPoint x: 348, endPoint y: 152, distance: 44.3
click at [348, 152] on span at bounding box center [350, 150] width 5 height 11
click at [300, 152] on span at bounding box center [297, 150] width 5 height 11
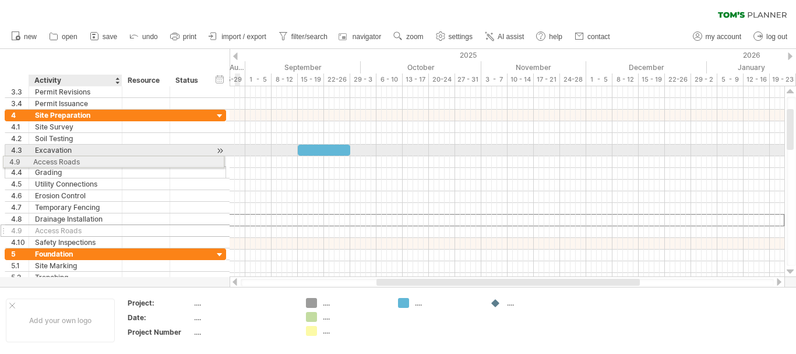
drag, startPoint x: 77, startPoint y: 222, endPoint x: 72, endPoint y: 160, distance: 62.6
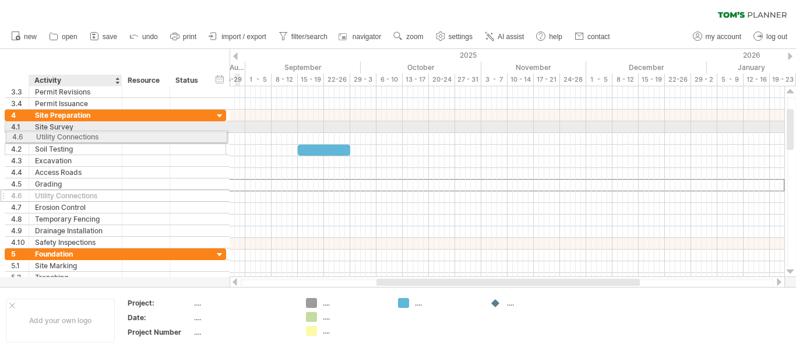
drag, startPoint x: 71, startPoint y: 185, endPoint x: 69, endPoint y: 135, distance: 50.1
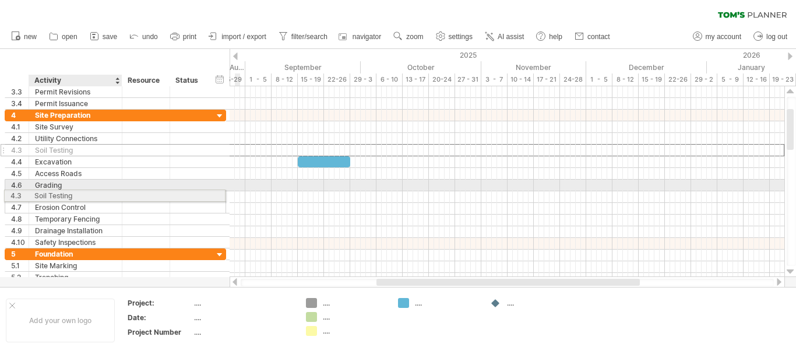
drag, startPoint x: 66, startPoint y: 147, endPoint x: 62, endPoint y: 193, distance: 46.8
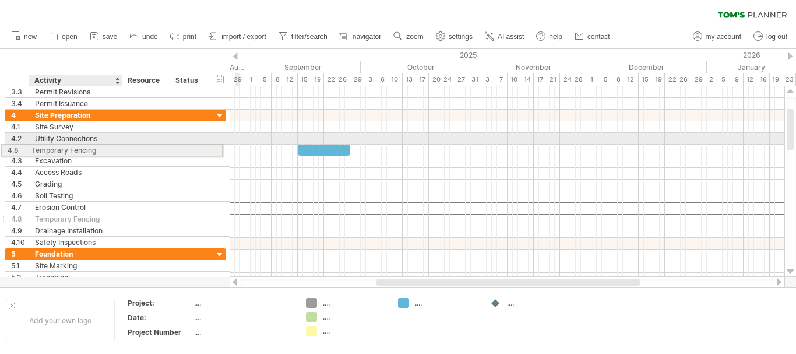
drag, startPoint x: 72, startPoint y: 210, endPoint x: 65, endPoint y: 148, distance: 62.7
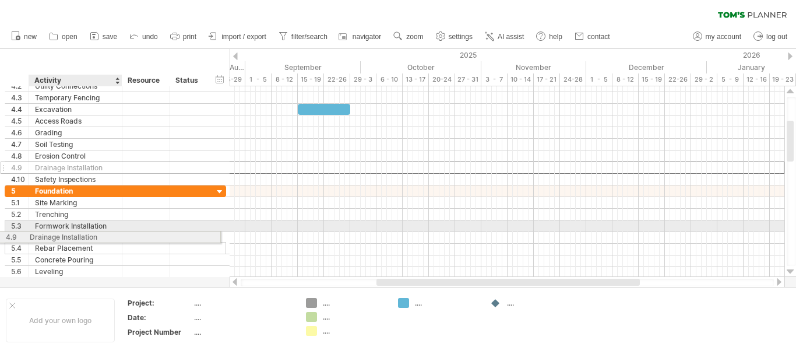
drag, startPoint x: 60, startPoint y: 221, endPoint x: 52, endPoint y: 235, distance: 16.2
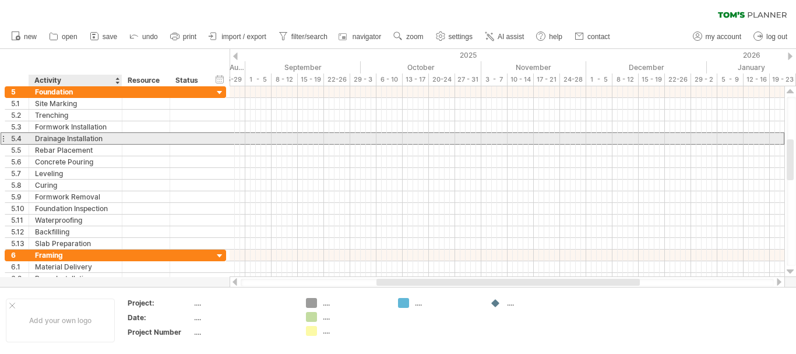
click at [68, 138] on div "Drainage Installation" at bounding box center [75, 138] width 81 height 11
